Goal: Information Seeking & Learning: Learn about a topic

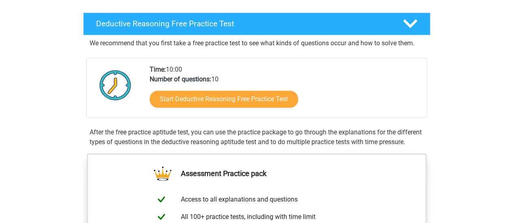
scroll to position [184, 0]
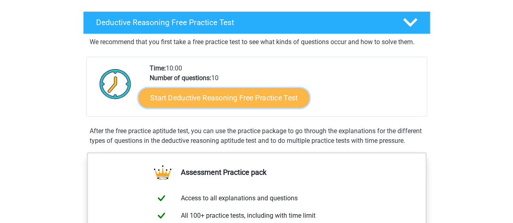
click at [285, 99] on link "Start Deductive Reasoning Free Practice Test" at bounding box center [223, 97] width 171 height 19
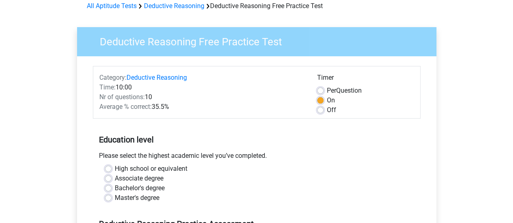
scroll to position [40, 0]
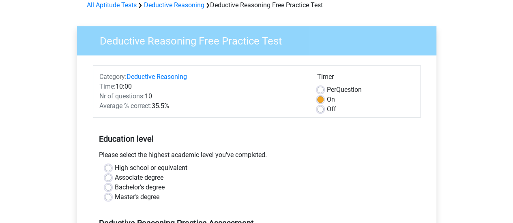
click at [327, 110] on label "Off" at bounding box center [331, 110] width 9 height 10
click at [320, 110] on input "Off" at bounding box center [320, 109] width 6 height 8
radio input "true"
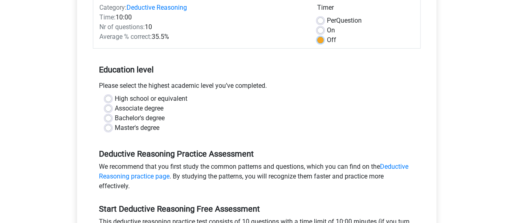
scroll to position [110, 0]
click at [153, 97] on label "High school or equivalent" at bounding box center [151, 99] width 73 height 10
click at [112, 97] on input "High school or equivalent" at bounding box center [108, 98] width 6 height 8
radio input "true"
click at [153, 97] on label "High school or equivalent" at bounding box center [151, 99] width 73 height 10
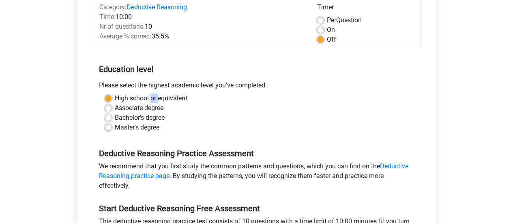
click at [112, 97] on input "High school or equivalent" at bounding box center [108, 98] width 6 height 8
click at [200, 116] on div "Bachelor's degree" at bounding box center [256, 118] width 303 height 10
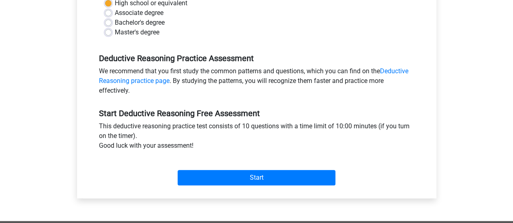
scroll to position [206, 0]
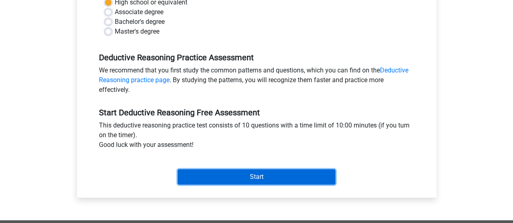
click at [255, 178] on input "Start" at bounding box center [257, 177] width 158 height 15
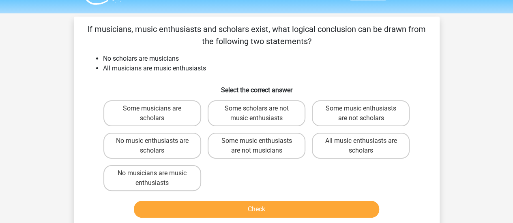
scroll to position [24, 0]
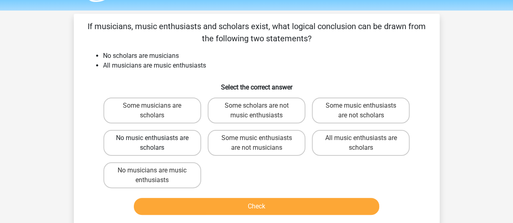
click at [169, 137] on label "No music enthusiasts are scholars" at bounding box center [152, 143] width 98 height 26
click at [157, 138] on input "No music enthusiasts are scholars" at bounding box center [154, 140] width 5 height 5
radio input "true"
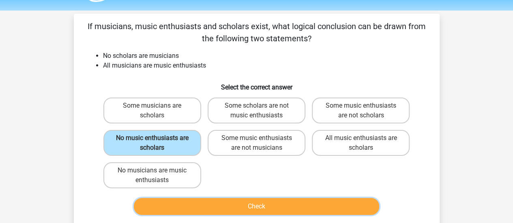
click at [222, 204] on button "Check" at bounding box center [256, 206] width 245 height 17
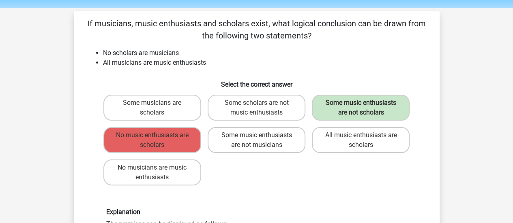
scroll to position [27, 0]
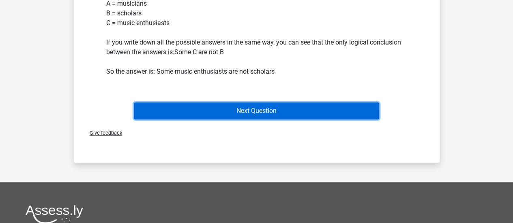
click at [339, 106] on button "Next Question" at bounding box center [256, 111] width 245 height 17
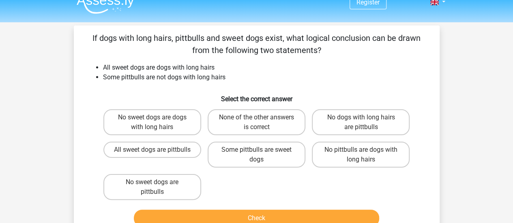
scroll to position [15, 0]
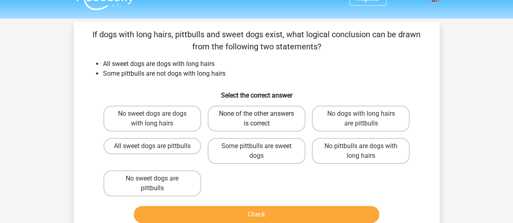
click at [245, 129] on label "None of the other answers is correct" at bounding box center [257, 119] width 98 height 26
click at [256, 119] on input "None of the other answers is correct" at bounding box center [258, 116] width 5 height 5
radio input "true"
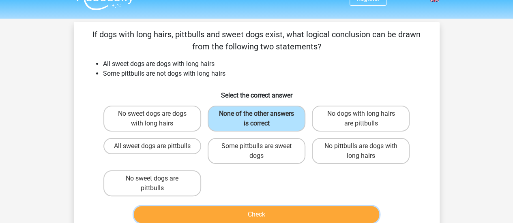
click at [261, 215] on button "Check" at bounding box center [256, 214] width 245 height 17
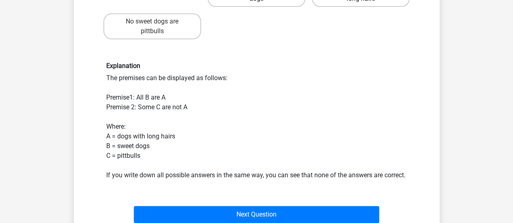
scroll to position [192, 0]
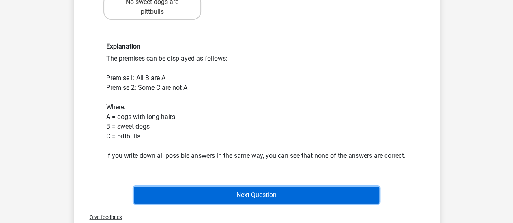
click at [252, 199] on button "Next Question" at bounding box center [256, 195] width 245 height 17
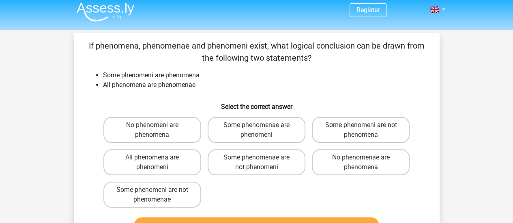
scroll to position [3, 0]
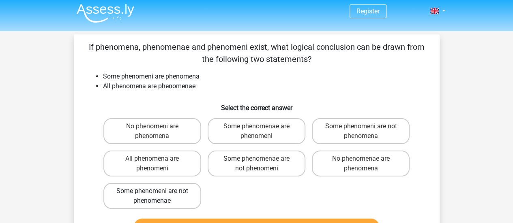
click at [191, 193] on label "Some phenomeni are not phenomenae" at bounding box center [152, 196] width 98 height 26
click at [157, 193] on input "Some phenomeni are not phenomenae" at bounding box center [154, 193] width 5 height 5
radio input "true"
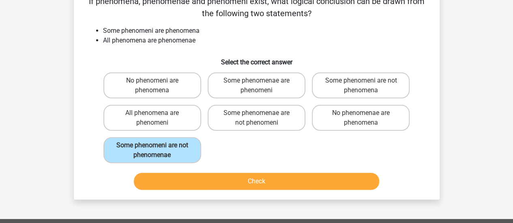
scroll to position [48, 0]
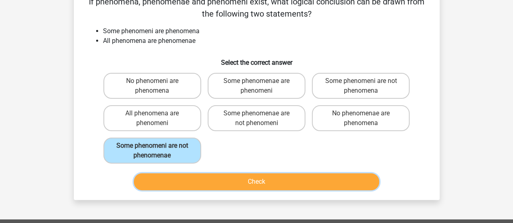
click at [264, 181] on button "Check" at bounding box center [256, 182] width 245 height 17
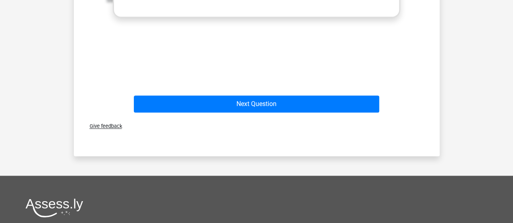
scroll to position [389, 0]
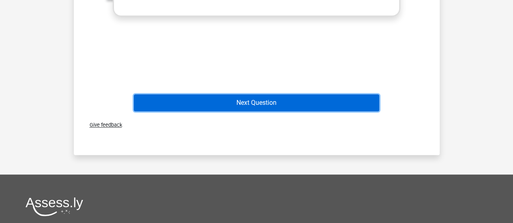
click at [250, 103] on button "Next Question" at bounding box center [256, 103] width 245 height 17
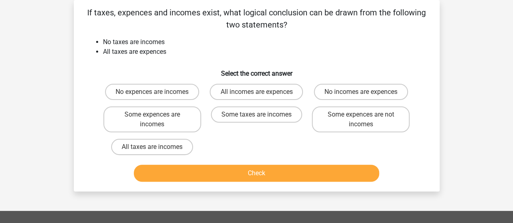
scroll to position [0, 0]
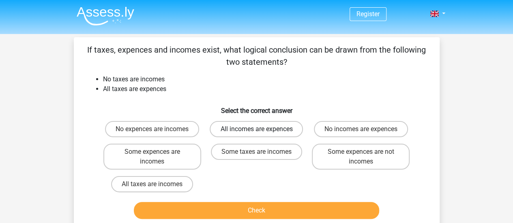
click at [265, 135] on label "All incomes are expences" at bounding box center [256, 129] width 93 height 16
click at [262, 135] on input "All incomes are expences" at bounding box center [258, 131] width 5 height 5
radio input "true"
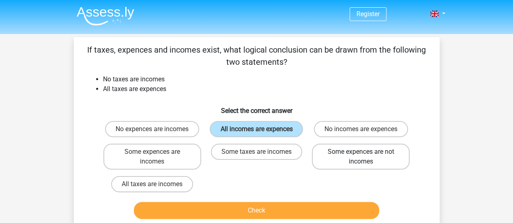
click at [328, 163] on label "Some expences are not incomes" at bounding box center [361, 157] width 98 height 26
click at [361, 157] on input "Some expences are not incomes" at bounding box center [363, 154] width 5 height 5
radio input "true"
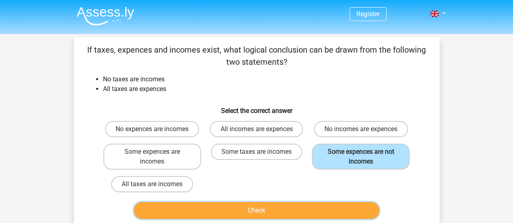
click at [323, 206] on button "Check" at bounding box center [256, 210] width 245 height 17
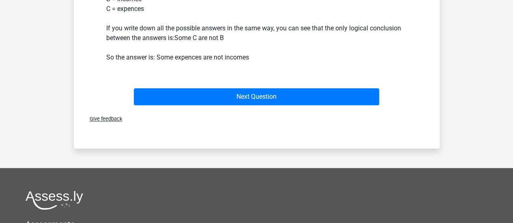
scroll to position [302, 0]
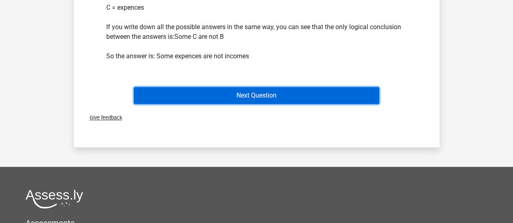
click at [258, 96] on button "Next Question" at bounding box center [256, 95] width 245 height 17
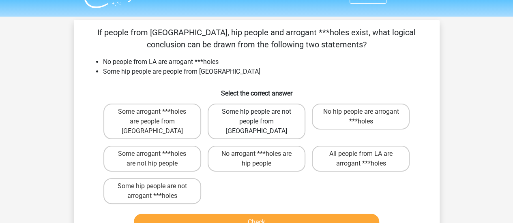
scroll to position [25, 0]
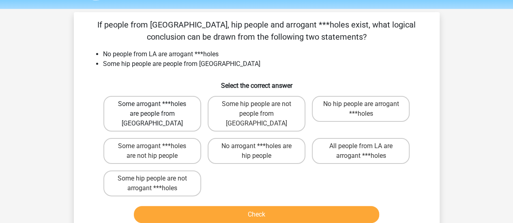
click at [185, 117] on label "Some arrogant ***holes are people from [GEOGRAPHIC_DATA]" at bounding box center [152, 114] width 98 height 36
click at [157, 110] on input "Some arrogant ***holes are people from [GEOGRAPHIC_DATA]" at bounding box center [154, 106] width 5 height 5
radio input "true"
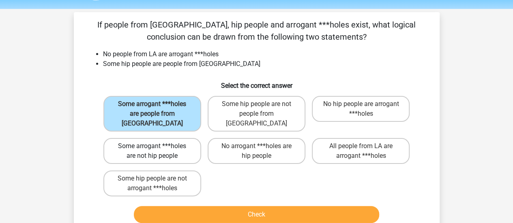
click at [168, 153] on label "Some arrogant ***holes are not hip people" at bounding box center [152, 151] width 98 height 26
click at [157, 152] on input "Some arrogant ***holes are not hip people" at bounding box center [154, 148] width 5 height 5
radio input "true"
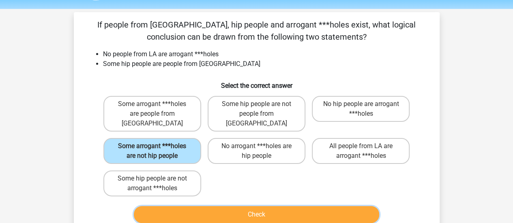
click at [224, 213] on button "Check" at bounding box center [256, 214] width 245 height 17
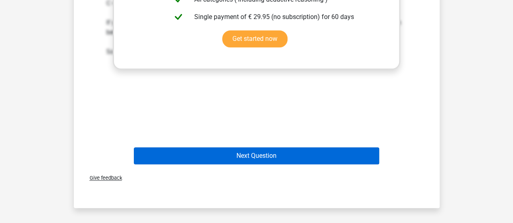
scroll to position [352, 0]
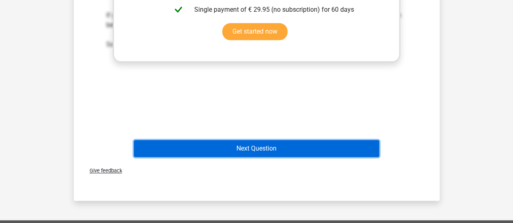
click at [220, 140] on button "Next Question" at bounding box center [256, 148] width 245 height 17
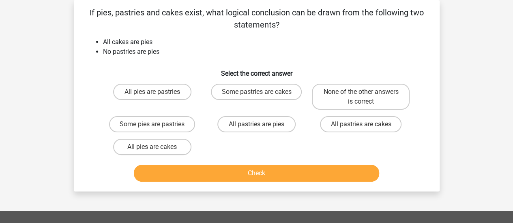
scroll to position [0, 0]
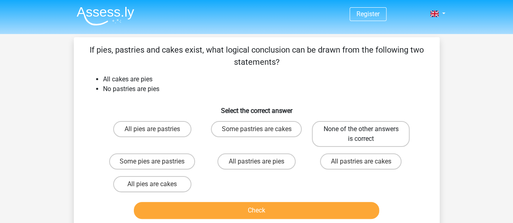
click at [329, 142] on label "None of the other answers is correct" at bounding box center [361, 134] width 98 height 26
click at [361, 135] on input "None of the other answers is correct" at bounding box center [363, 131] width 5 height 5
radio input "true"
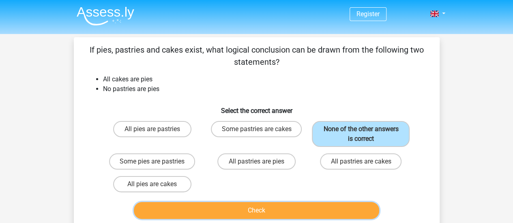
click at [275, 206] on button "Check" at bounding box center [256, 210] width 245 height 17
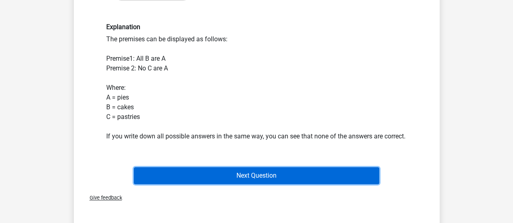
click at [270, 185] on button "Next Question" at bounding box center [256, 176] width 245 height 17
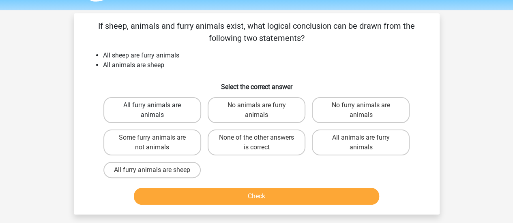
scroll to position [26, 0]
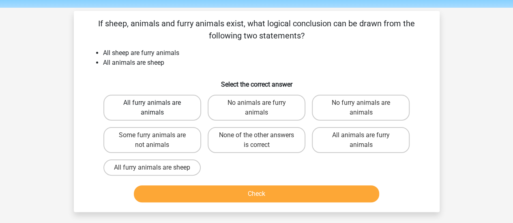
drag, startPoint x: 182, startPoint y: 106, endPoint x: 163, endPoint y: 103, distance: 18.9
click at [163, 103] on label "All furry animals are animals" at bounding box center [152, 108] width 98 height 26
click at [157, 103] on input "All furry animals are animals" at bounding box center [154, 105] width 5 height 5
radio input "true"
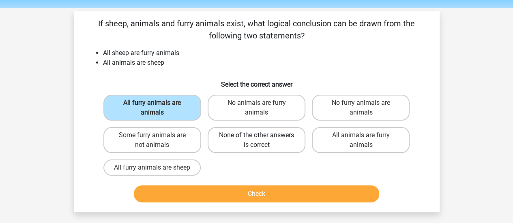
click at [256, 142] on label "None of the other answers is correct" at bounding box center [257, 140] width 98 height 26
click at [256, 141] on input "None of the other answers is correct" at bounding box center [258, 137] width 5 height 5
radio input "true"
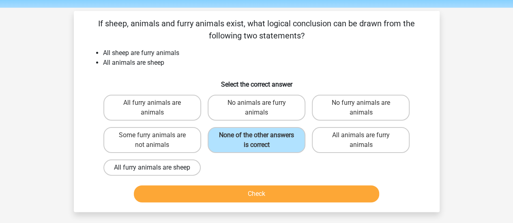
click at [190, 169] on label "All furry animals are sheep" at bounding box center [151, 168] width 97 height 16
click at [157, 169] on input "All furry animals are sheep" at bounding box center [154, 170] width 5 height 5
radio input "true"
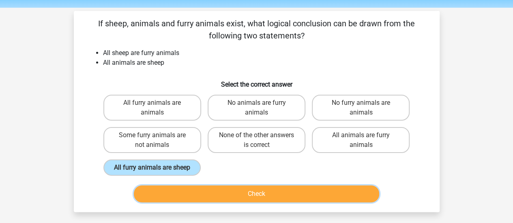
click at [226, 191] on button "Check" at bounding box center [256, 194] width 245 height 17
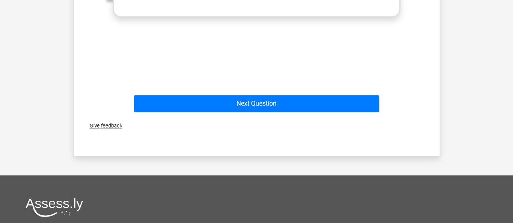
scroll to position [378, 0]
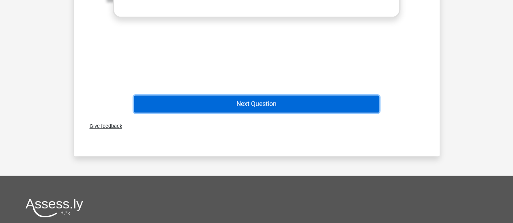
click at [304, 104] on button "Next Question" at bounding box center [256, 104] width 245 height 17
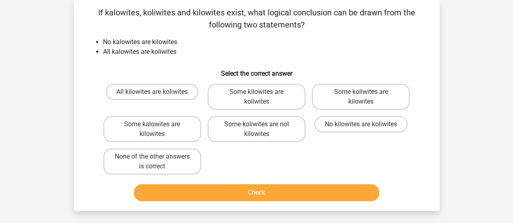
scroll to position [0, 0]
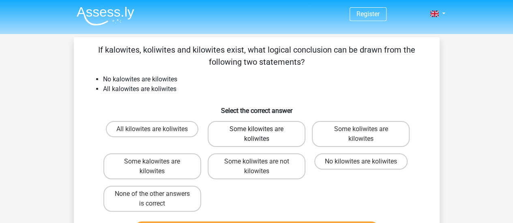
click at [242, 124] on label "Some kilowites are koliwites" at bounding box center [257, 134] width 98 height 26
click at [256, 129] on input "Some kilowites are koliwites" at bounding box center [258, 131] width 5 height 5
radio input "true"
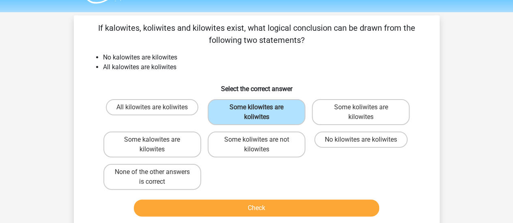
scroll to position [25, 0]
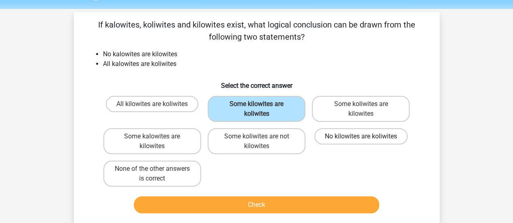
drag, startPoint x: 339, startPoint y: 146, endPoint x: 335, endPoint y: 138, distance: 8.5
click at [335, 138] on div "No kilowites are koliwites" at bounding box center [361, 142] width 98 height 26
click at [335, 138] on label "No kilowites are koliwites" at bounding box center [360, 137] width 93 height 16
click at [361, 138] on input "No kilowites are koliwites" at bounding box center [363, 139] width 5 height 5
radio input "true"
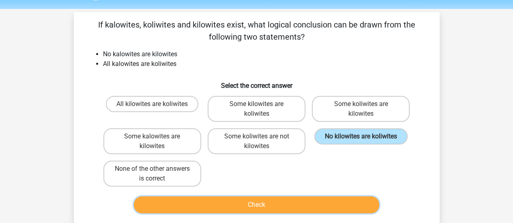
drag, startPoint x: 275, startPoint y: 206, endPoint x: 282, endPoint y: 211, distance: 8.9
click at [282, 211] on button "Check" at bounding box center [256, 205] width 245 height 17
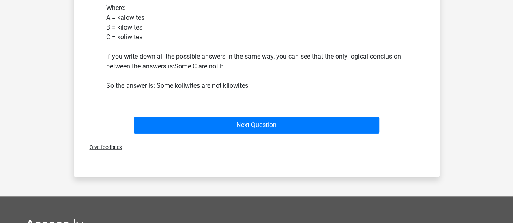
scroll to position [292, 0]
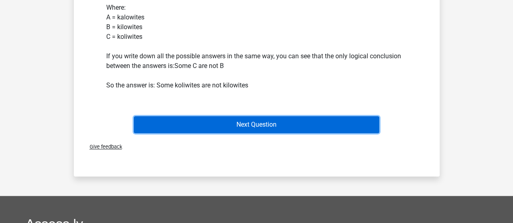
drag, startPoint x: 233, startPoint y: 132, endPoint x: 231, endPoint y: 122, distance: 10.0
click at [231, 122] on button "Next Question" at bounding box center [256, 124] width 245 height 17
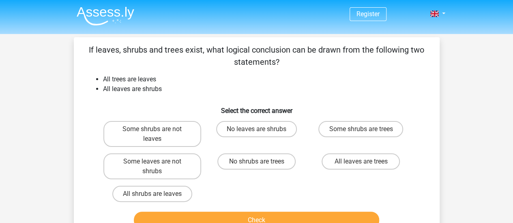
scroll to position [0, 0]
click at [180, 193] on label "All shrubs are leaves" at bounding box center [152, 194] width 80 height 16
click at [157, 194] on input "All shrubs are leaves" at bounding box center [154, 196] width 5 height 5
radio input "true"
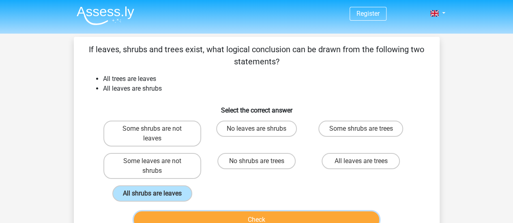
click at [206, 213] on button "Check" at bounding box center [256, 220] width 245 height 17
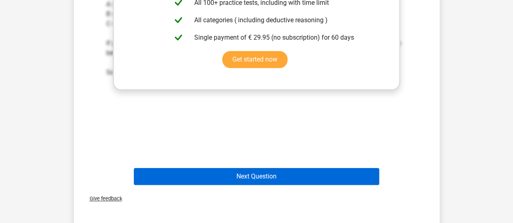
scroll to position [314, 0]
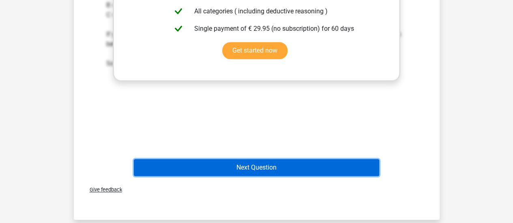
click at [226, 169] on button "Next Question" at bounding box center [256, 167] width 245 height 17
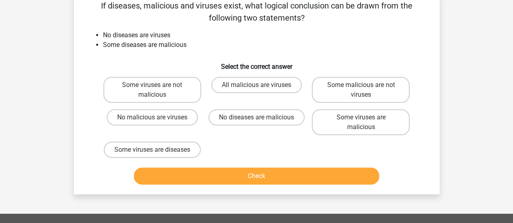
scroll to position [37, 0]
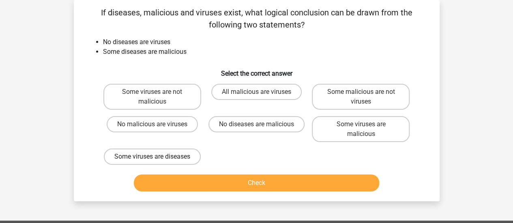
click at [176, 165] on label "Some viruses are diseases" at bounding box center [152, 157] width 97 height 16
click at [157, 162] on input "Some viruses are diseases" at bounding box center [154, 159] width 5 height 5
radio input "true"
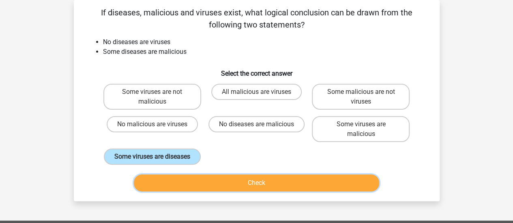
click at [223, 192] on button "Check" at bounding box center [256, 183] width 245 height 17
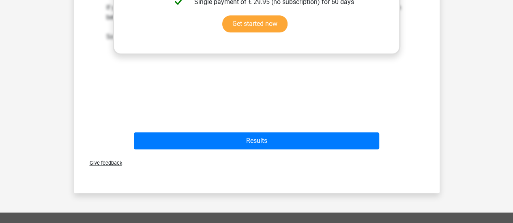
scroll to position [342, 0]
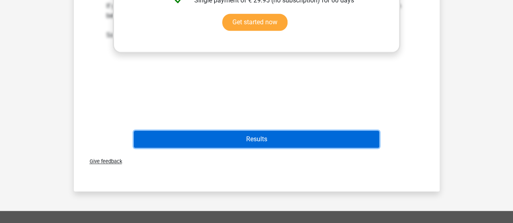
click at [246, 148] on button "Results" at bounding box center [256, 139] width 245 height 17
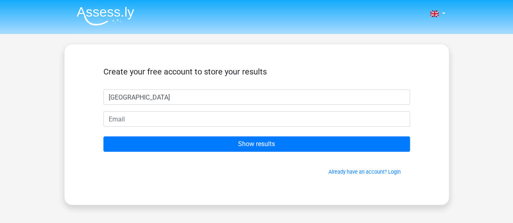
type input "Salem"
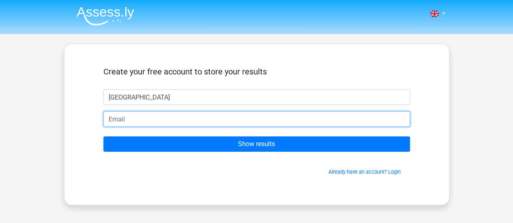
drag, startPoint x: 204, startPoint y: 104, endPoint x: 173, endPoint y: 114, distance: 32.6
click at [173, 114] on input "email" at bounding box center [256, 119] width 307 height 15
type input "15bsalmas93@b.alsahwa.edu.om"
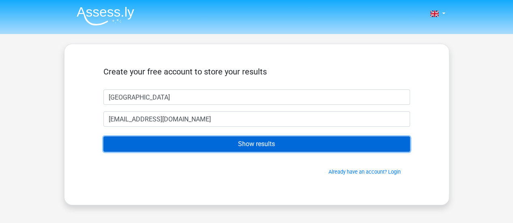
click at [196, 147] on input "Show results" at bounding box center [256, 144] width 307 height 15
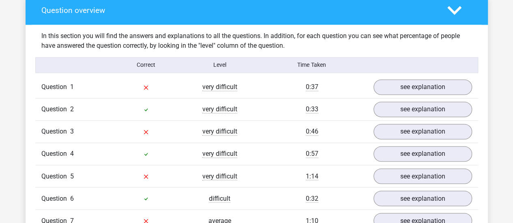
scroll to position [605, 0]
